Goal: Information Seeking & Learning: Learn about a topic

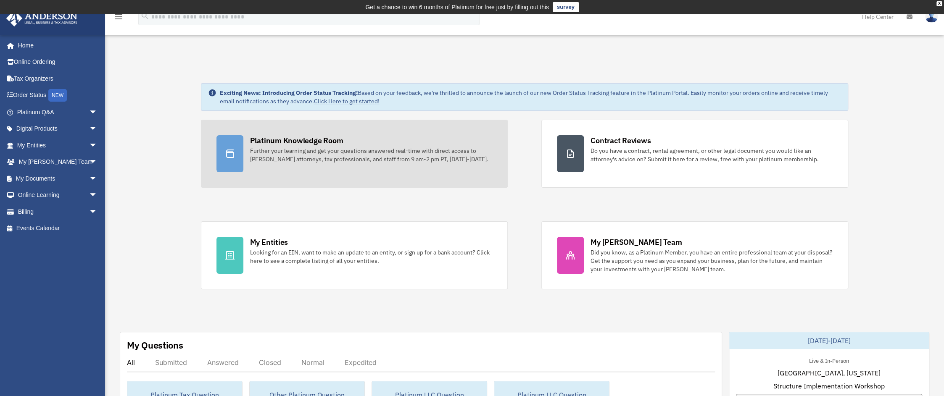
click at [355, 155] on div "Further your learning and get your questions answered real-time with direct acc…" at bounding box center [371, 155] width 242 height 17
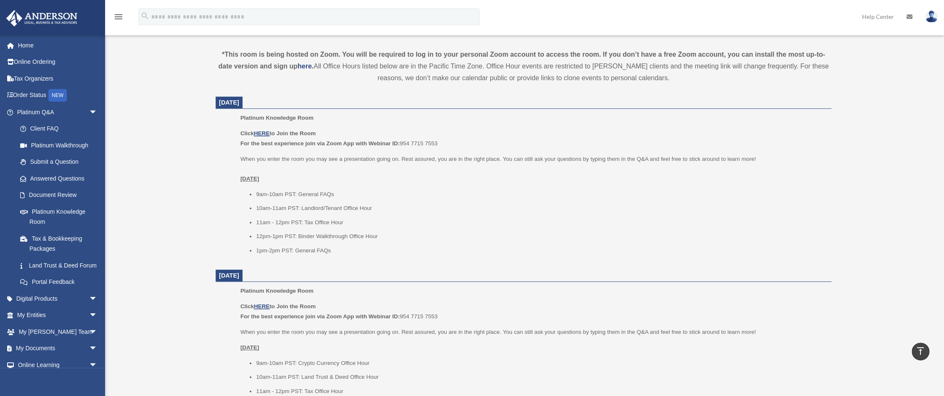
scroll to position [292, 0]
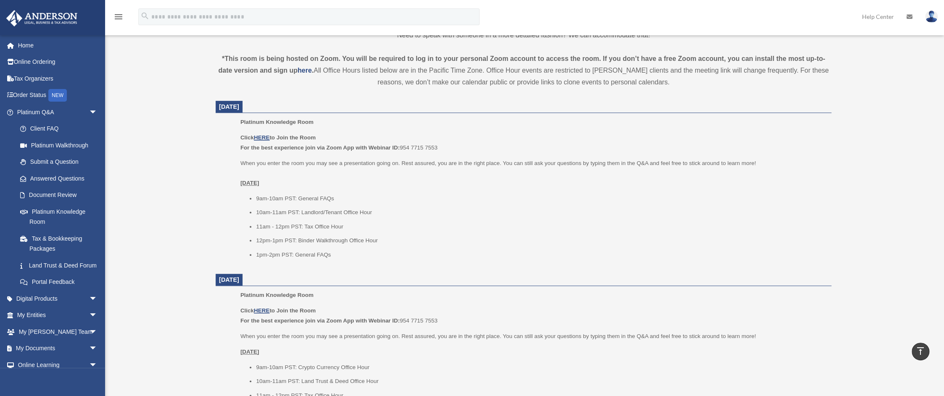
click at [333, 148] on b "For the best experience join via Zoom App with Webinar ID:" at bounding box center [319, 148] width 159 height 6
drag, startPoint x: 310, startPoint y: 208, endPoint x: 376, endPoint y: 227, distance: 68.8
click at [376, 227] on ul "9am-10am PST: General FAQs 10am-11am PST: Landlord/Tenant Office Hour 11am - 12…" at bounding box center [532, 227] width 585 height 66
click at [376, 227] on li "11am - 12pm PST: Tax Office Hour" at bounding box center [540, 227] width 569 height 10
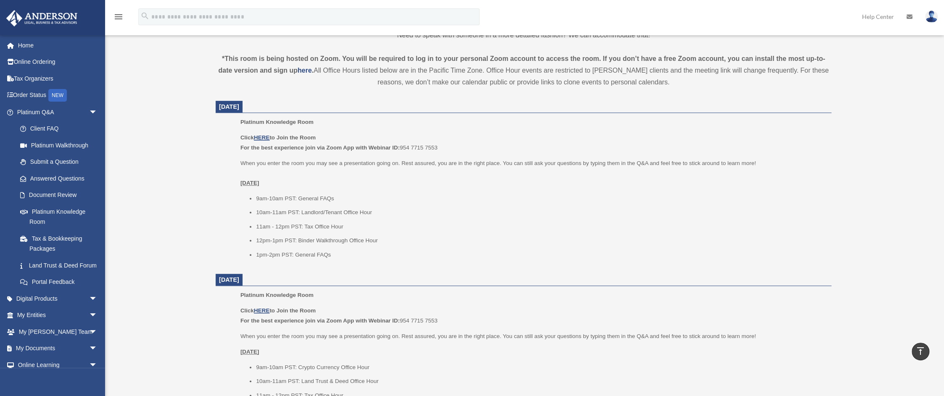
click at [290, 254] on li "1pm-2pm PST: General FAQs" at bounding box center [540, 255] width 569 height 10
drag, startPoint x: 263, startPoint y: 255, endPoint x: 298, endPoint y: 255, distance: 35.3
click at [298, 255] on li "1pm-2pm PST: General FAQs" at bounding box center [540, 255] width 569 height 10
click at [264, 137] on u "HERE" at bounding box center [262, 137] width 16 height 6
